Goal: Entertainment & Leisure: Browse casually

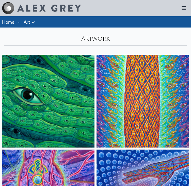
click at [48, 101] on img at bounding box center [48, 101] width 93 height 93
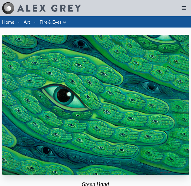
click at [64, 19] on icon at bounding box center [65, 22] width 6 height 6
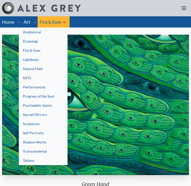
click at [56, 19] on div at bounding box center [95, 93] width 191 height 186
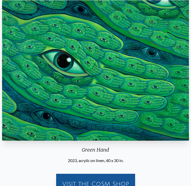
scroll to position [25, 0]
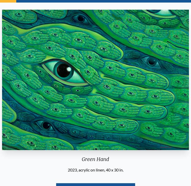
click at [101, 86] on img "1 / 31" at bounding box center [95, 80] width 187 height 140
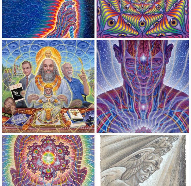
scroll to position [1271, 0]
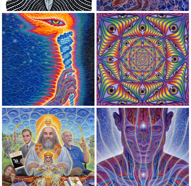
click at [63, 56] on img at bounding box center [48, 59] width 93 height 93
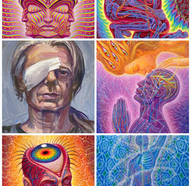
scroll to position [2721, 0]
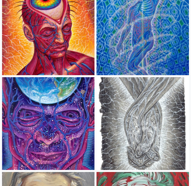
click at [148, 131] on img at bounding box center [143, 123] width 93 height 93
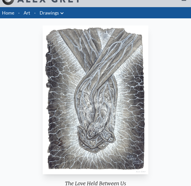
scroll to position [25, 0]
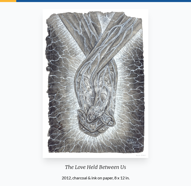
click at [91, 92] on img "3 / 71" at bounding box center [96, 83] width 106 height 148
